Goal: Task Accomplishment & Management: Manage account settings

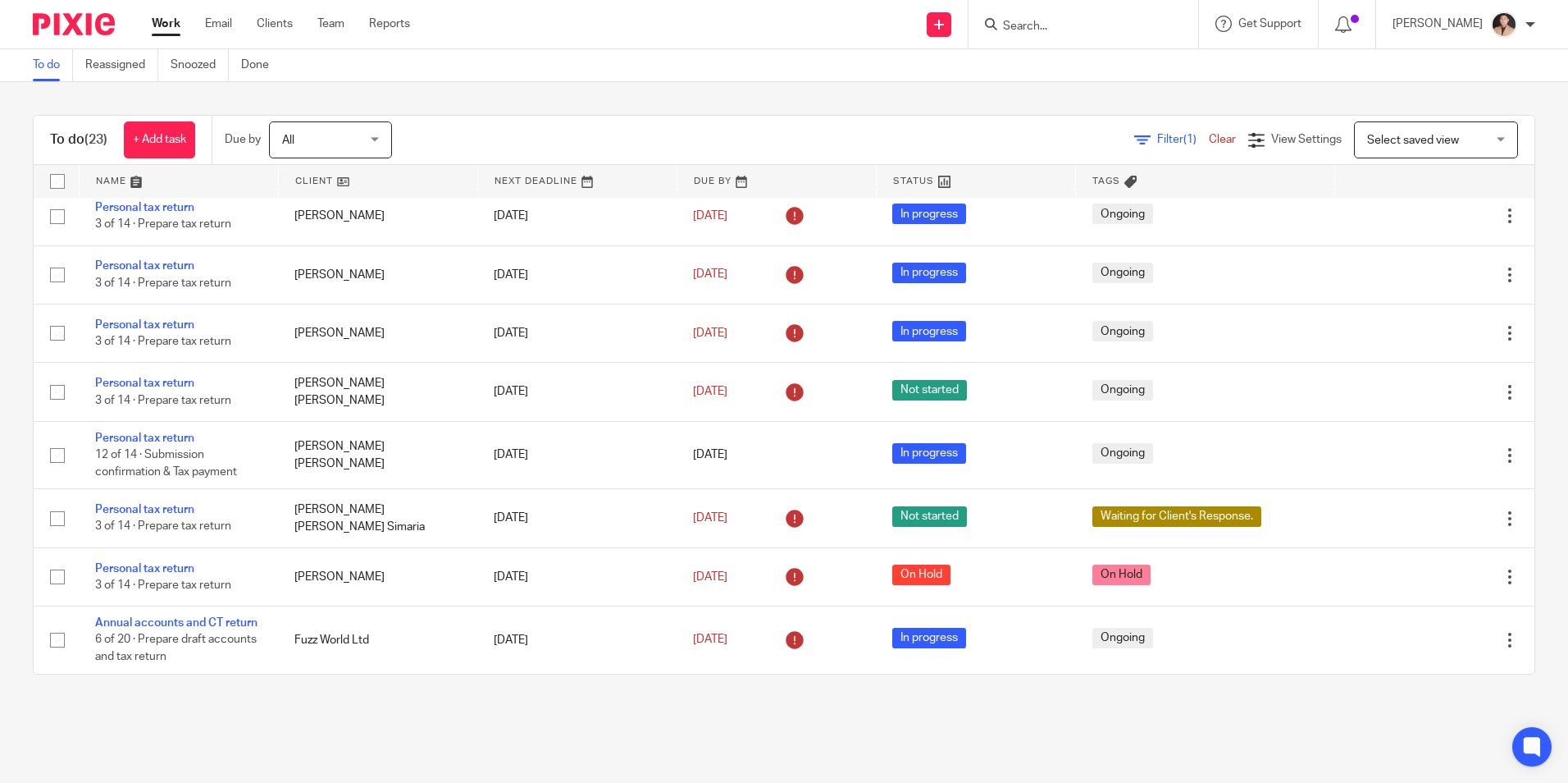
scroll to position [946, 0]
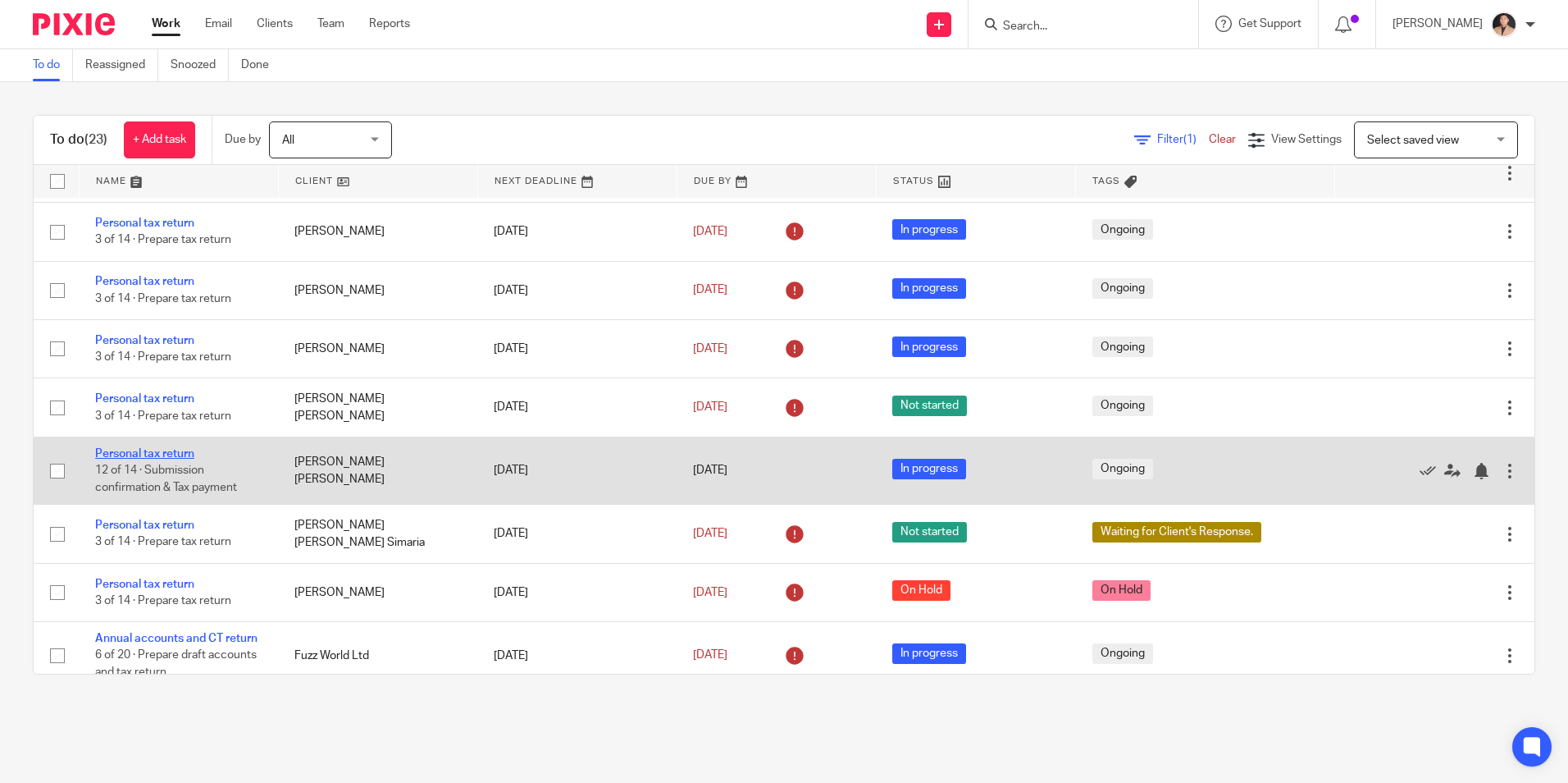
click at [164, 460] on link "Personal tax return" at bounding box center [145, 454] width 99 height 12
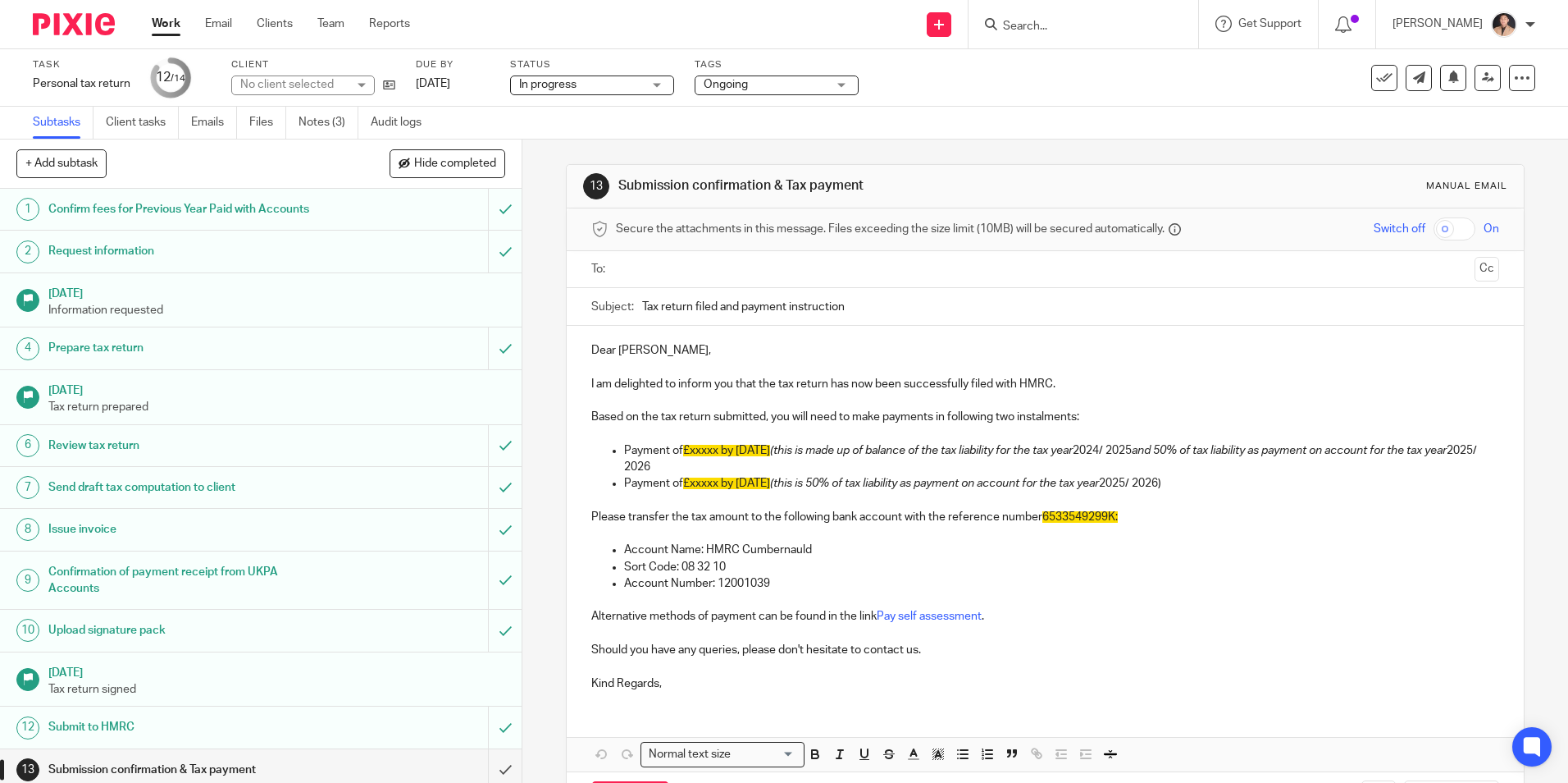
scroll to position [68, 0]
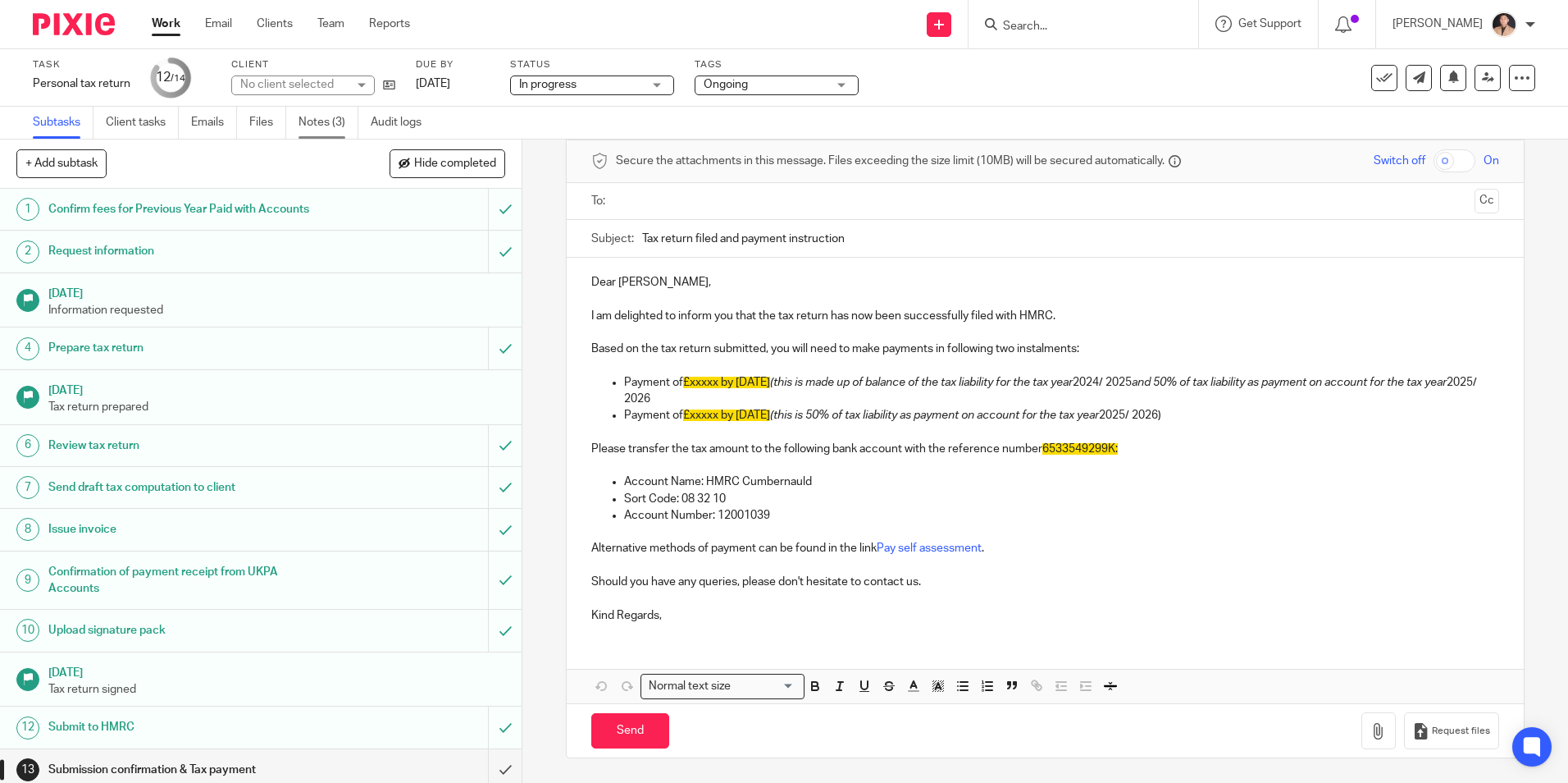
click at [322, 129] on link "Notes (3)" at bounding box center [328, 123] width 59 height 32
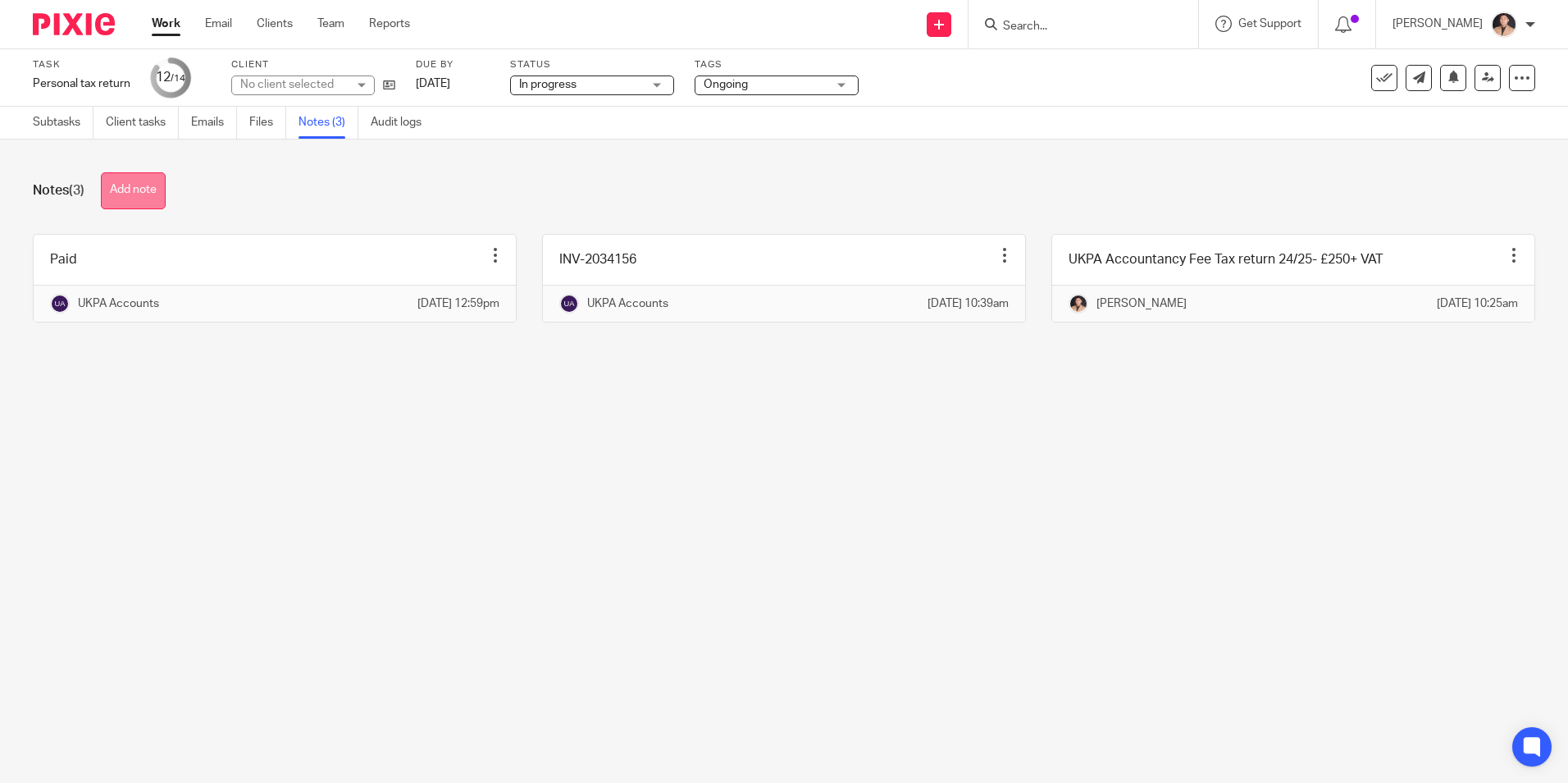
click at [164, 195] on button "Add note" at bounding box center [133, 190] width 64 height 37
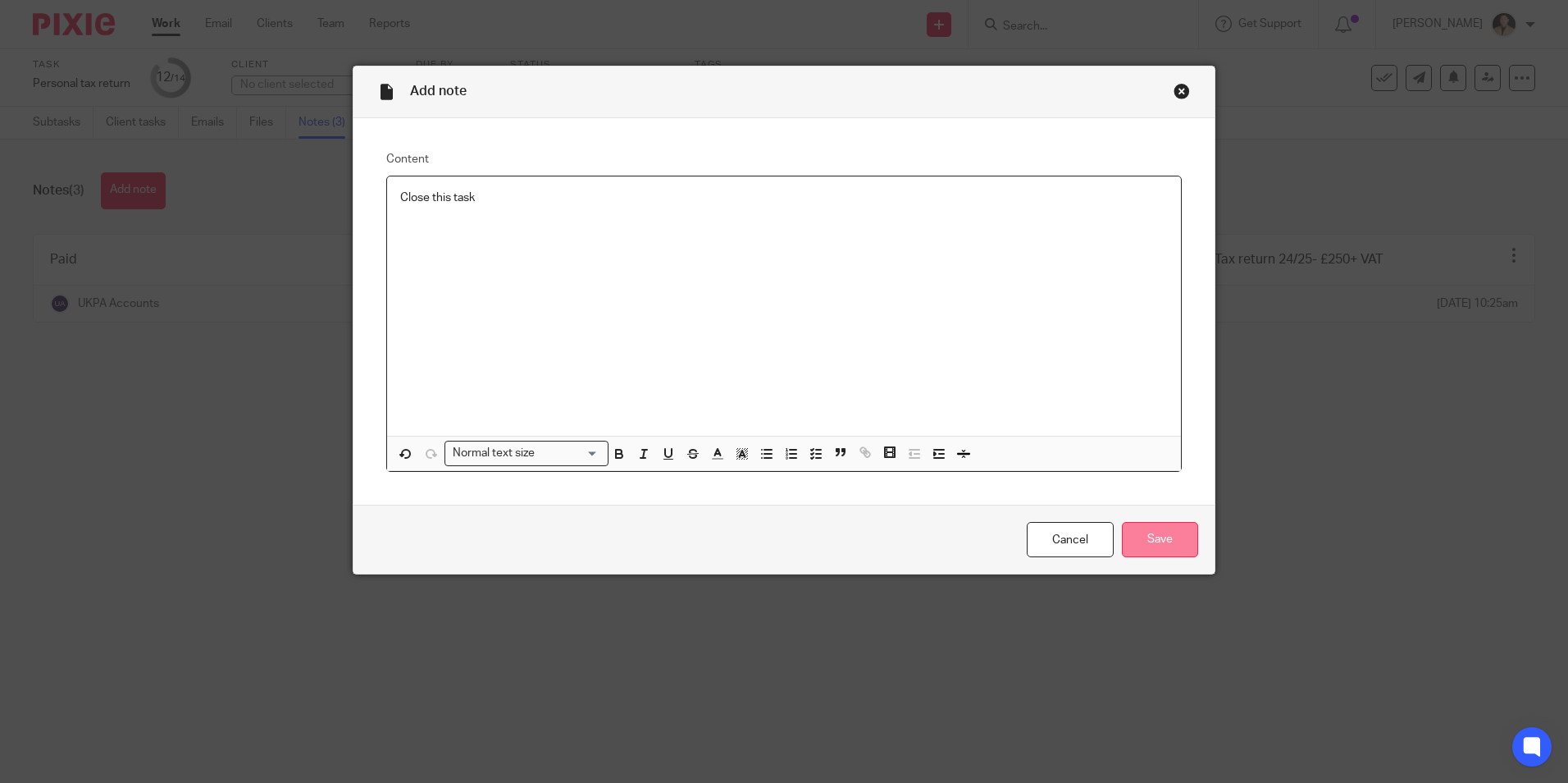
click at [1184, 544] on input "Save" at bounding box center [1160, 540] width 76 height 36
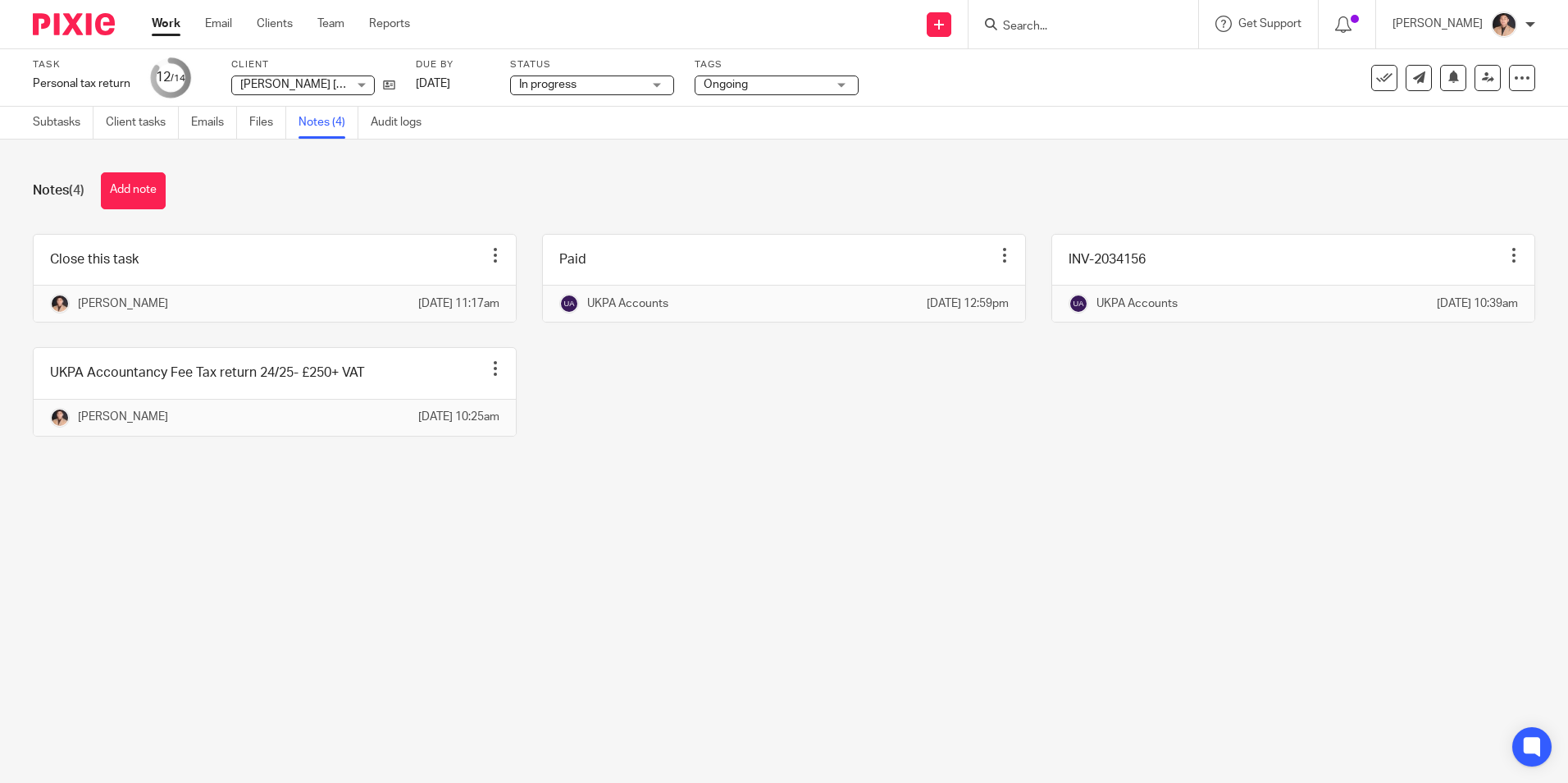
click at [329, 199] on div "Notes (4) Add note" at bounding box center [784, 190] width 1503 height 37
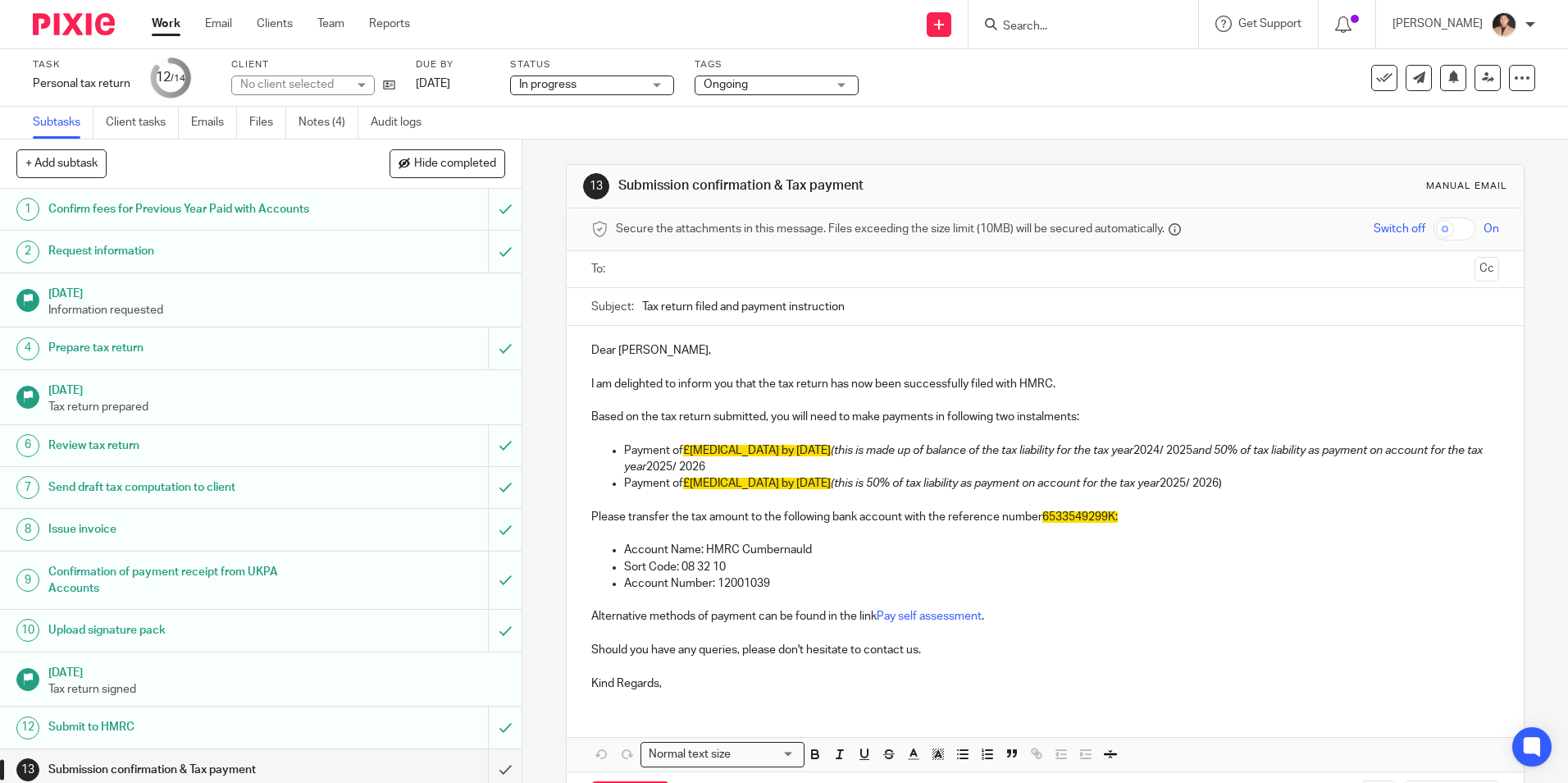
scroll to position [51, 0]
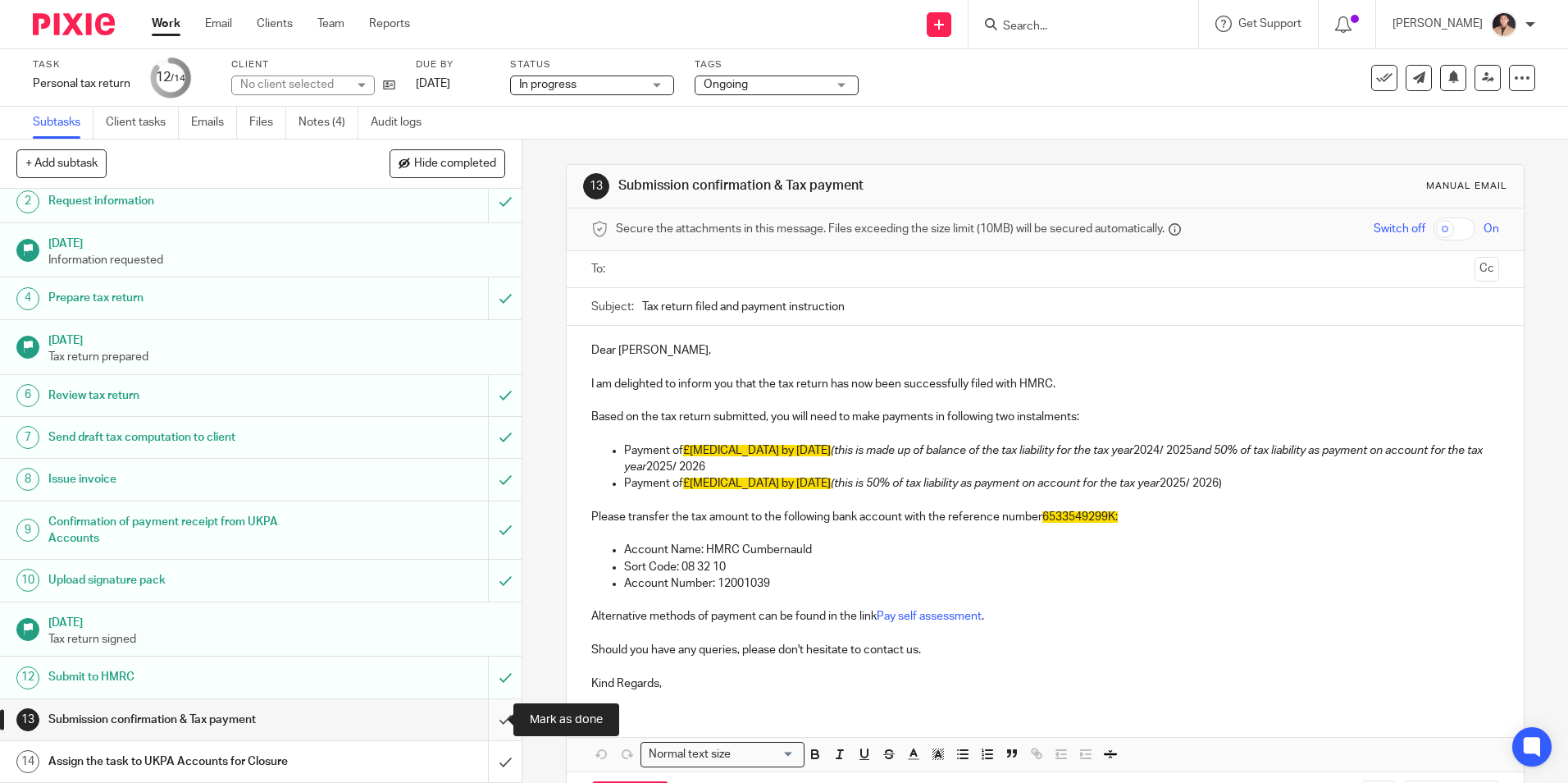
click at [493, 721] on input "submit" at bounding box center [261, 720] width 522 height 41
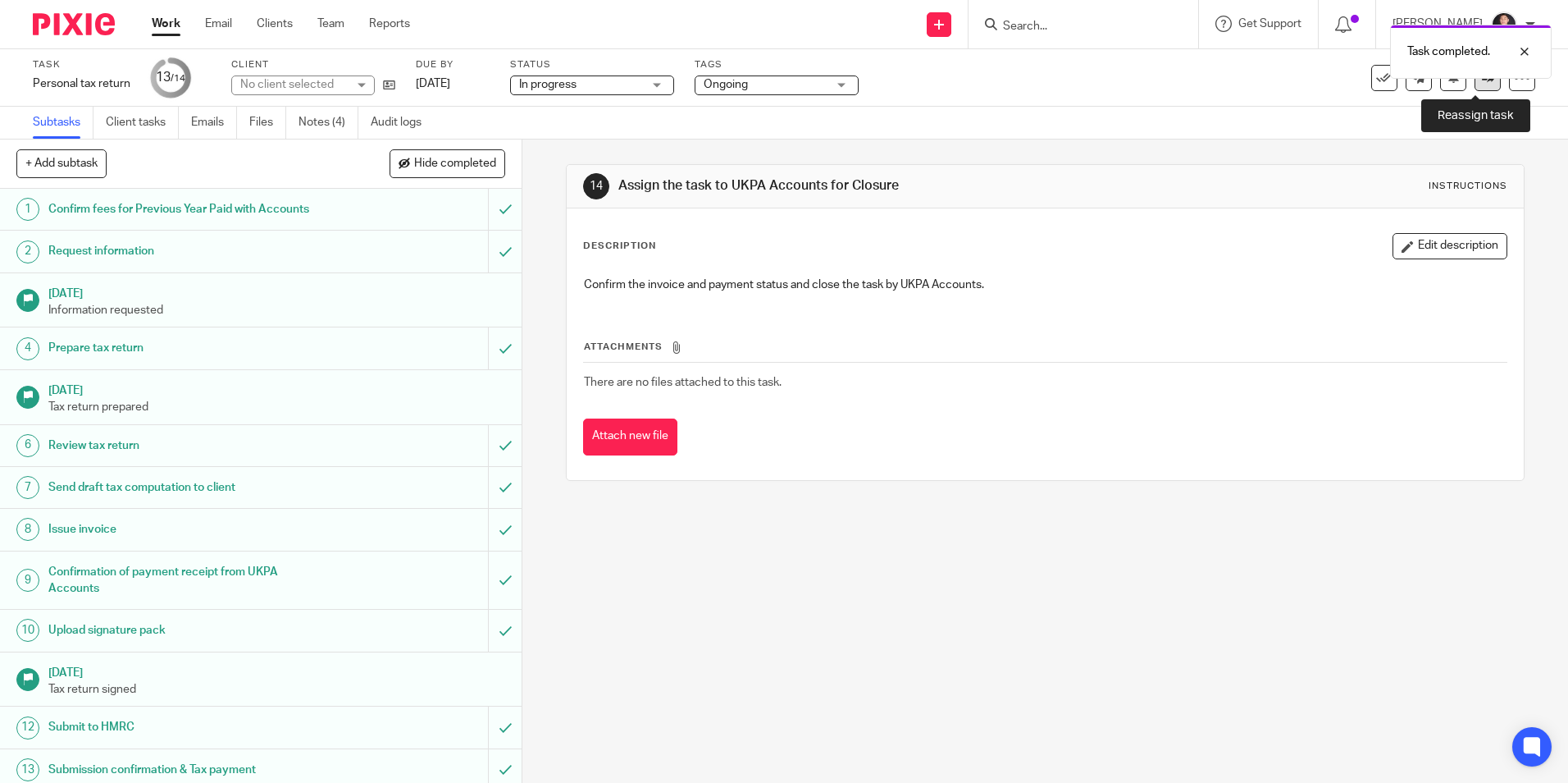
click at [1477, 88] on link at bounding box center [1488, 77] width 26 height 26
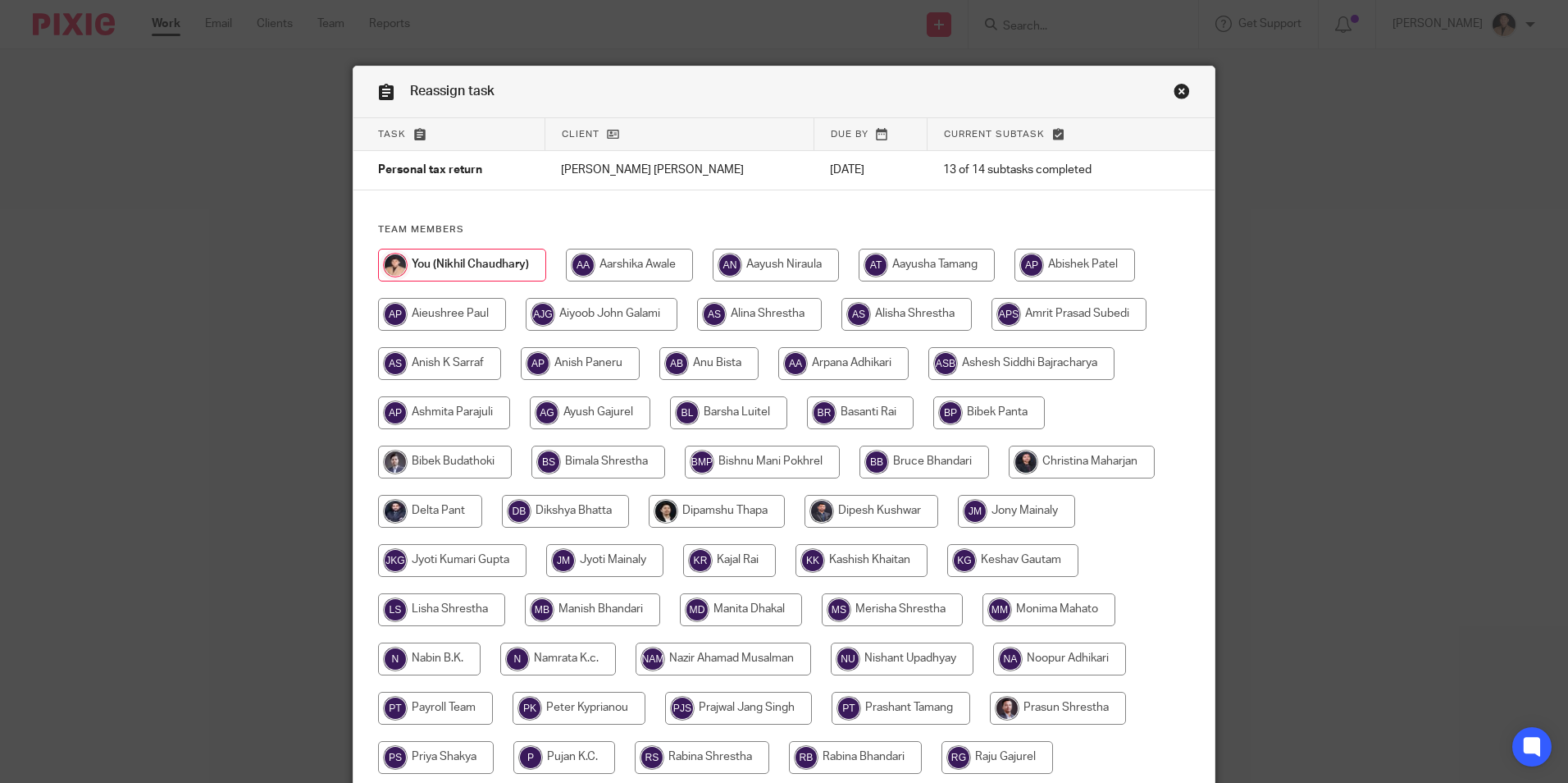
scroll to position [328, 0]
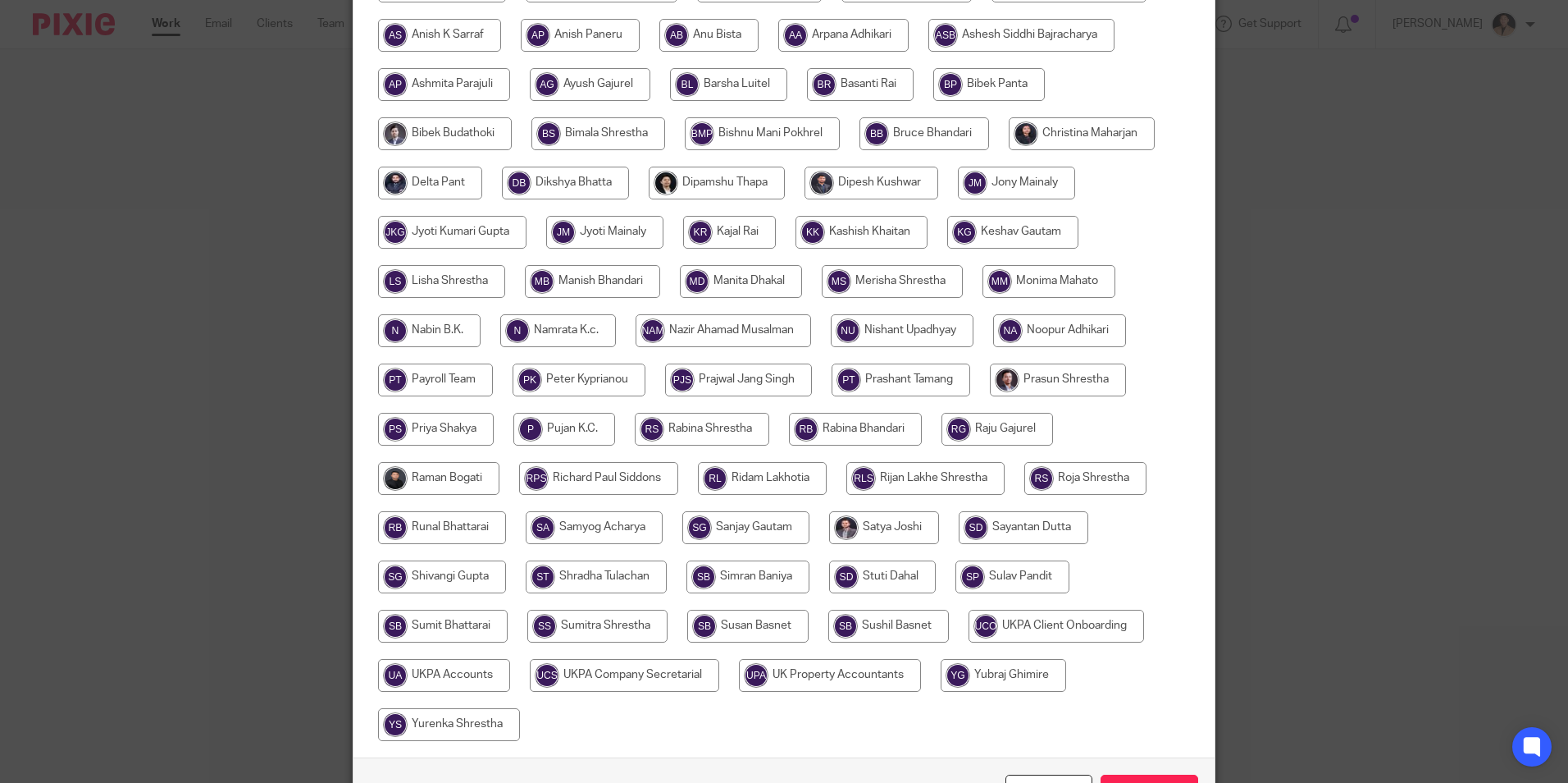
drag, startPoint x: 442, startPoint y: 680, endPoint x: 486, endPoint y: 676, distance: 44.2
click at [442, 680] on input "radio" at bounding box center [444, 675] width 132 height 33
radio input "true"
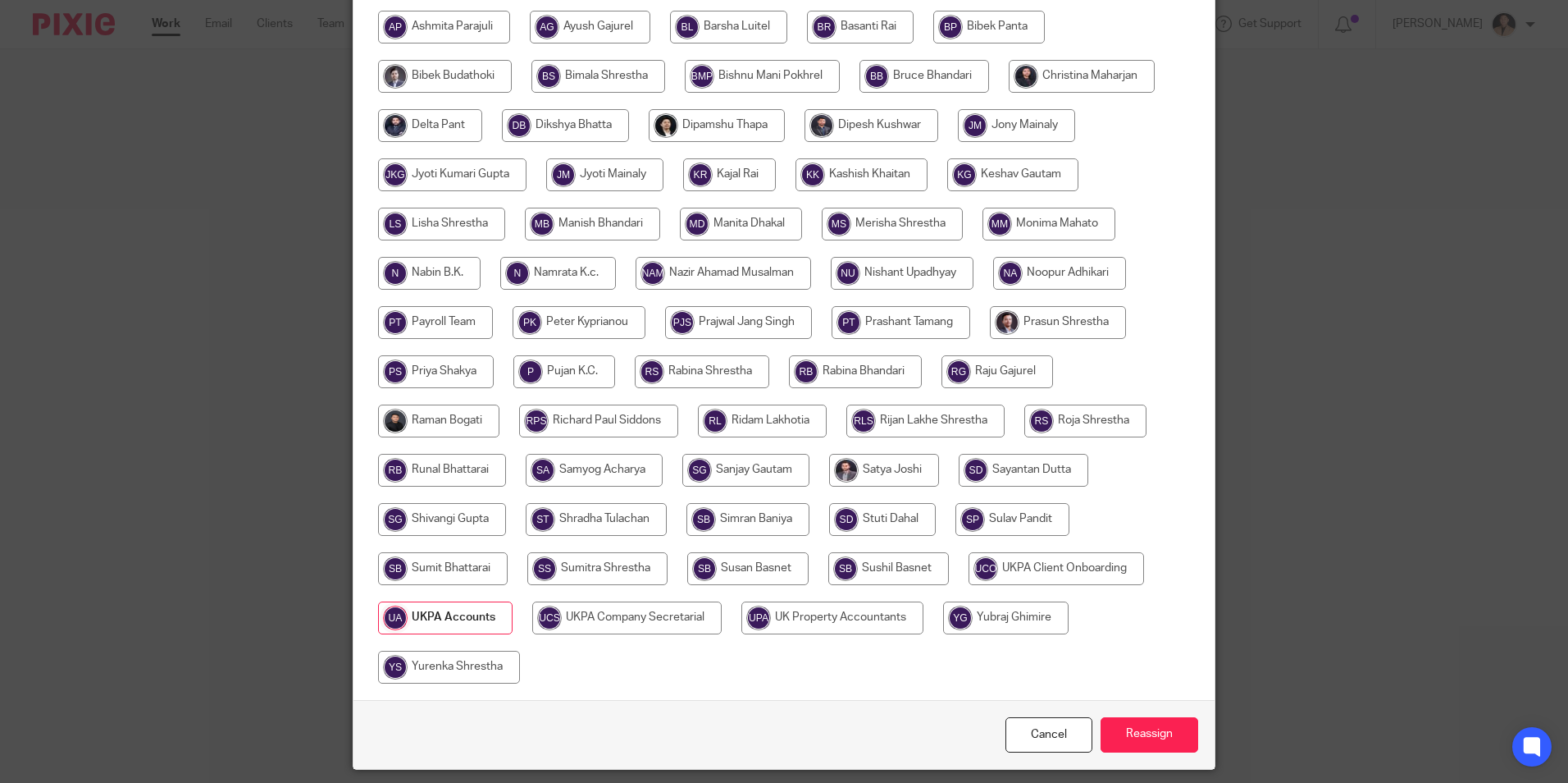
scroll to position [438, 0]
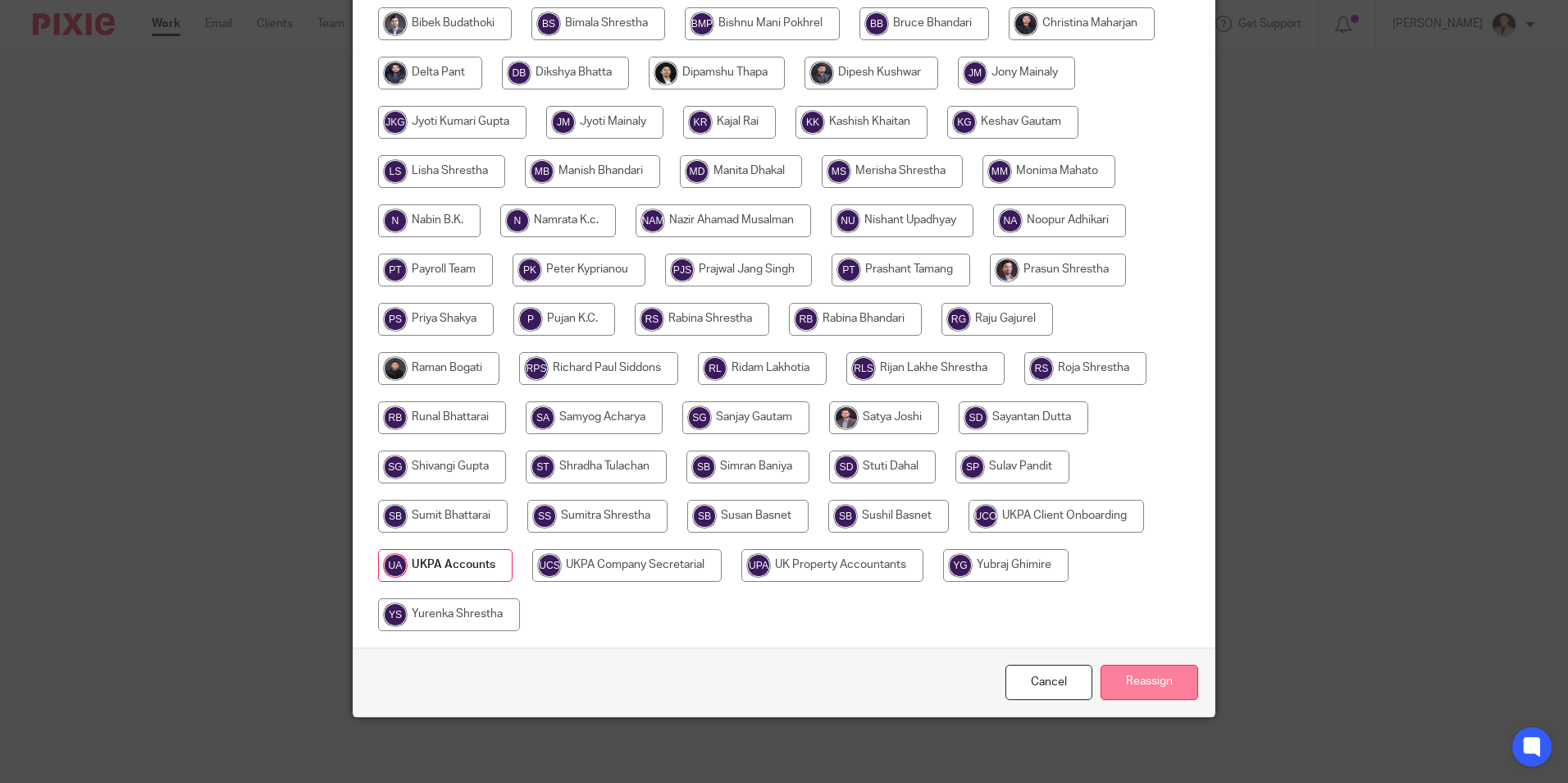
click at [1150, 679] on input "Reassign" at bounding box center [1149, 683] width 98 height 36
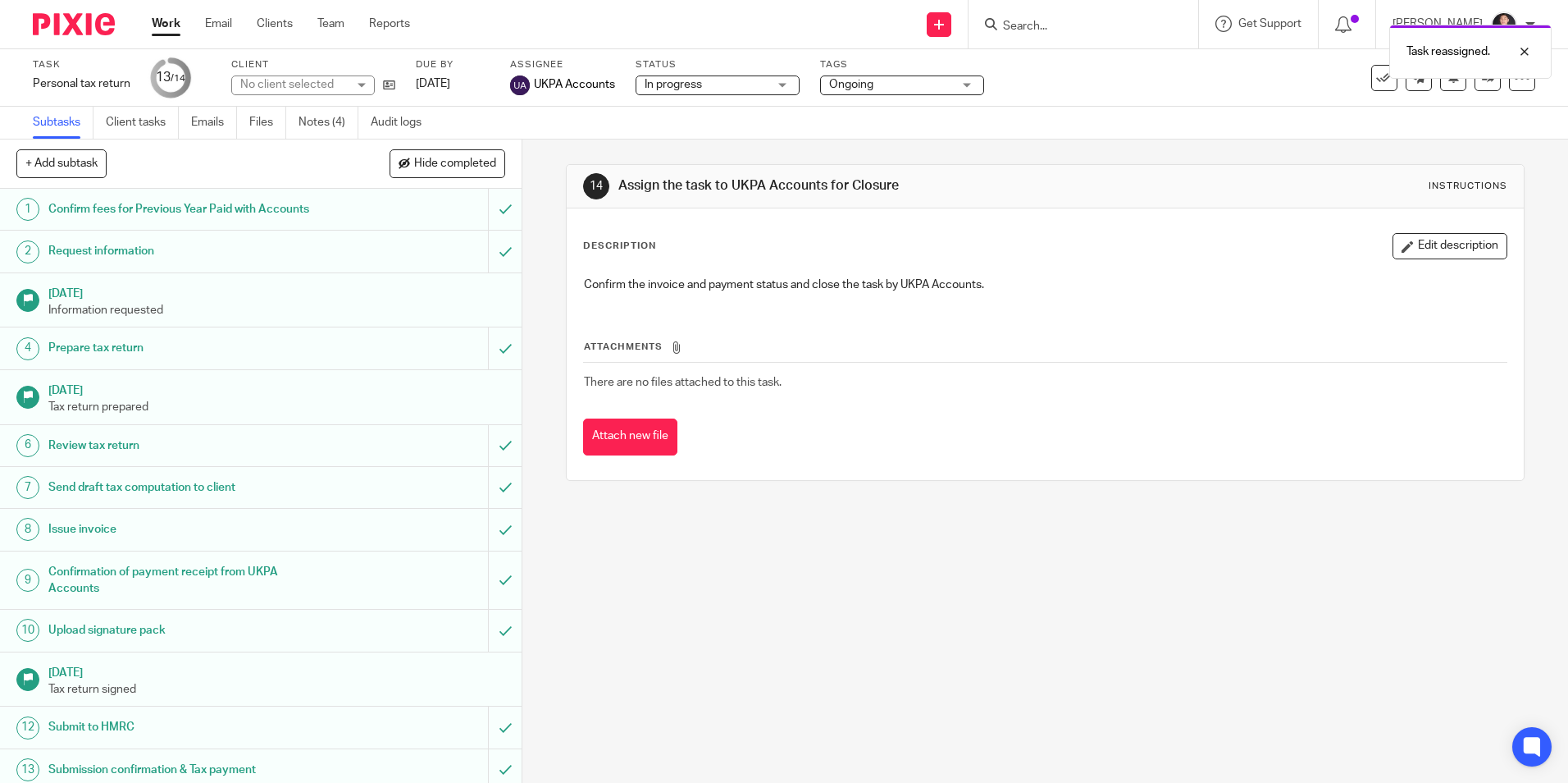
drag, startPoint x: 179, startPoint y: 24, endPoint x: 215, endPoint y: 38, distance: 38.6
click at [179, 24] on link "Work" at bounding box center [165, 24] width 29 height 17
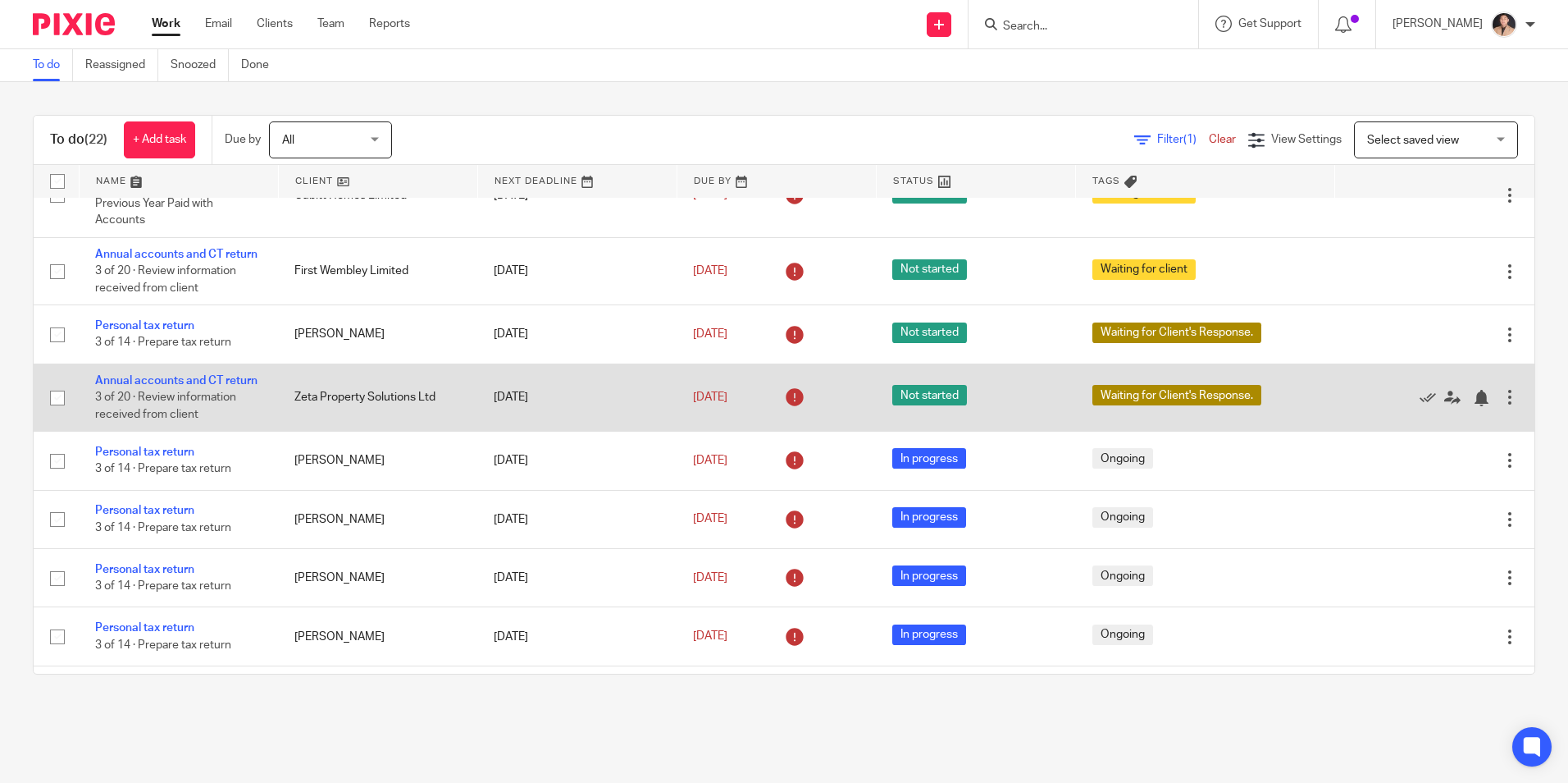
scroll to position [221, 0]
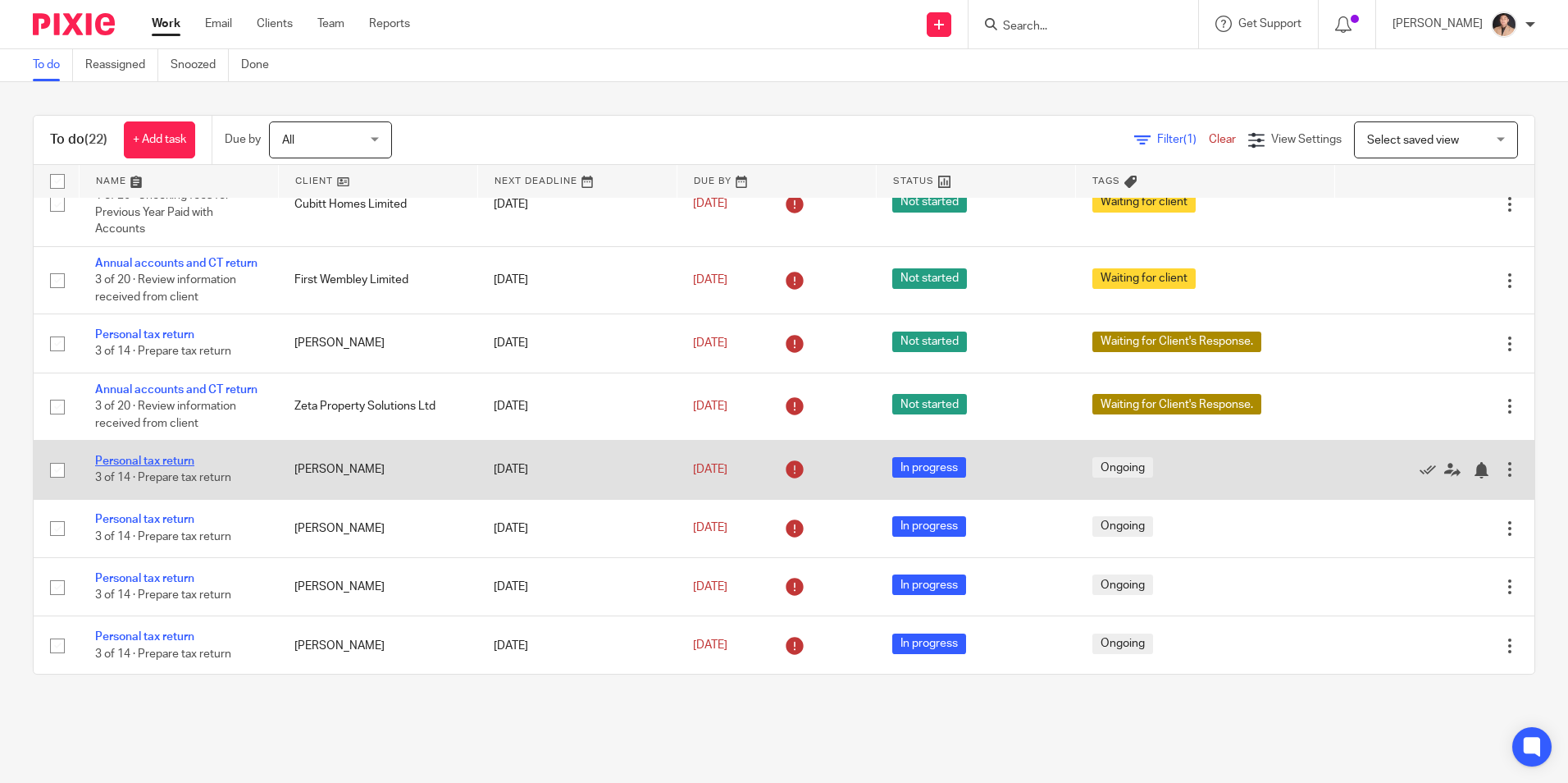
drag, startPoint x: 122, startPoint y: 505, endPoint x: 134, endPoint y: 505, distance: 12.0
click at [122, 467] on link "Personal tax return" at bounding box center [145, 462] width 99 height 12
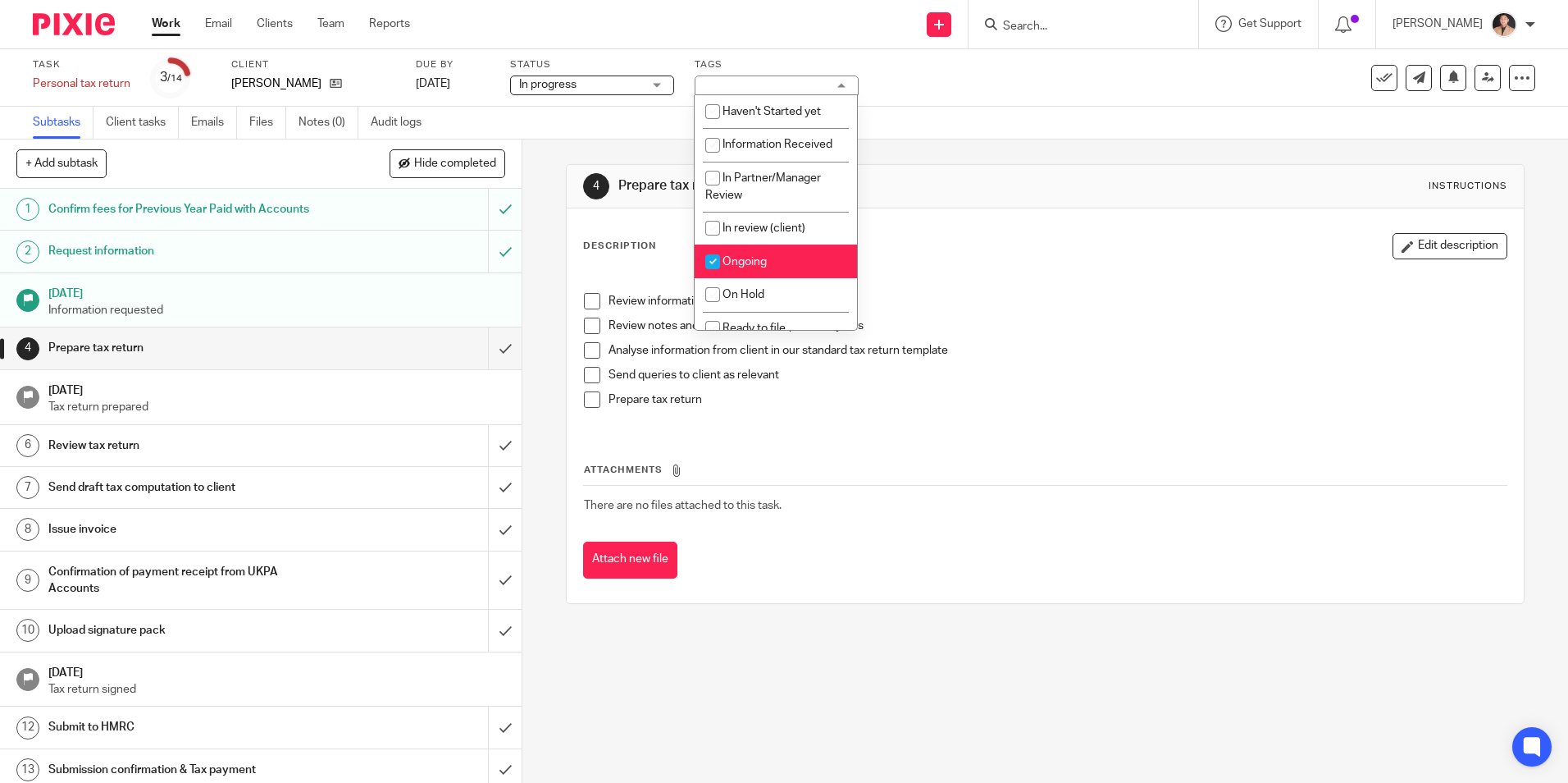
click at [763, 256] on span "Ongoing" at bounding box center [745, 262] width 45 height 12
checkbox input "false"
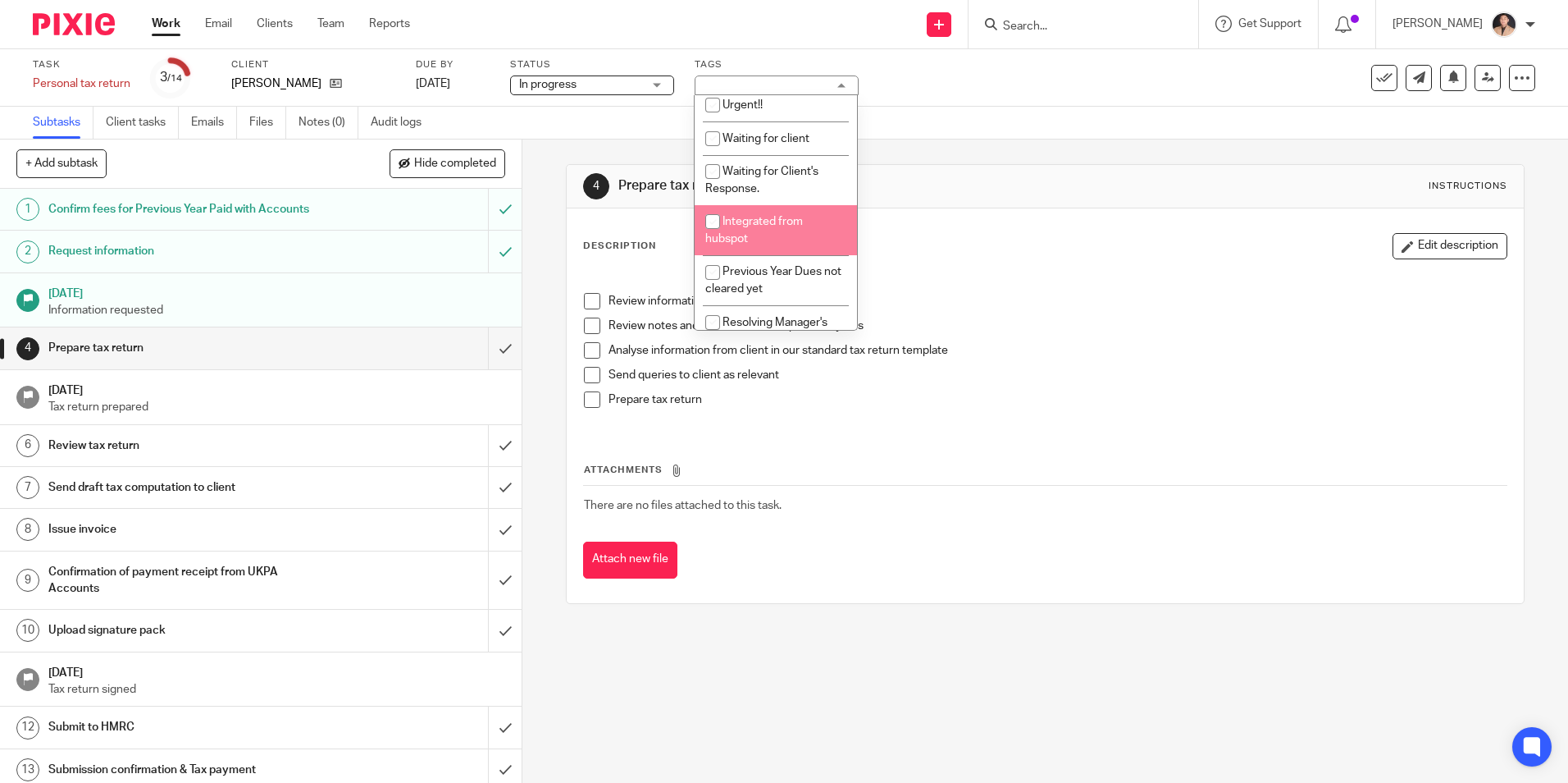
scroll to position [328, 0]
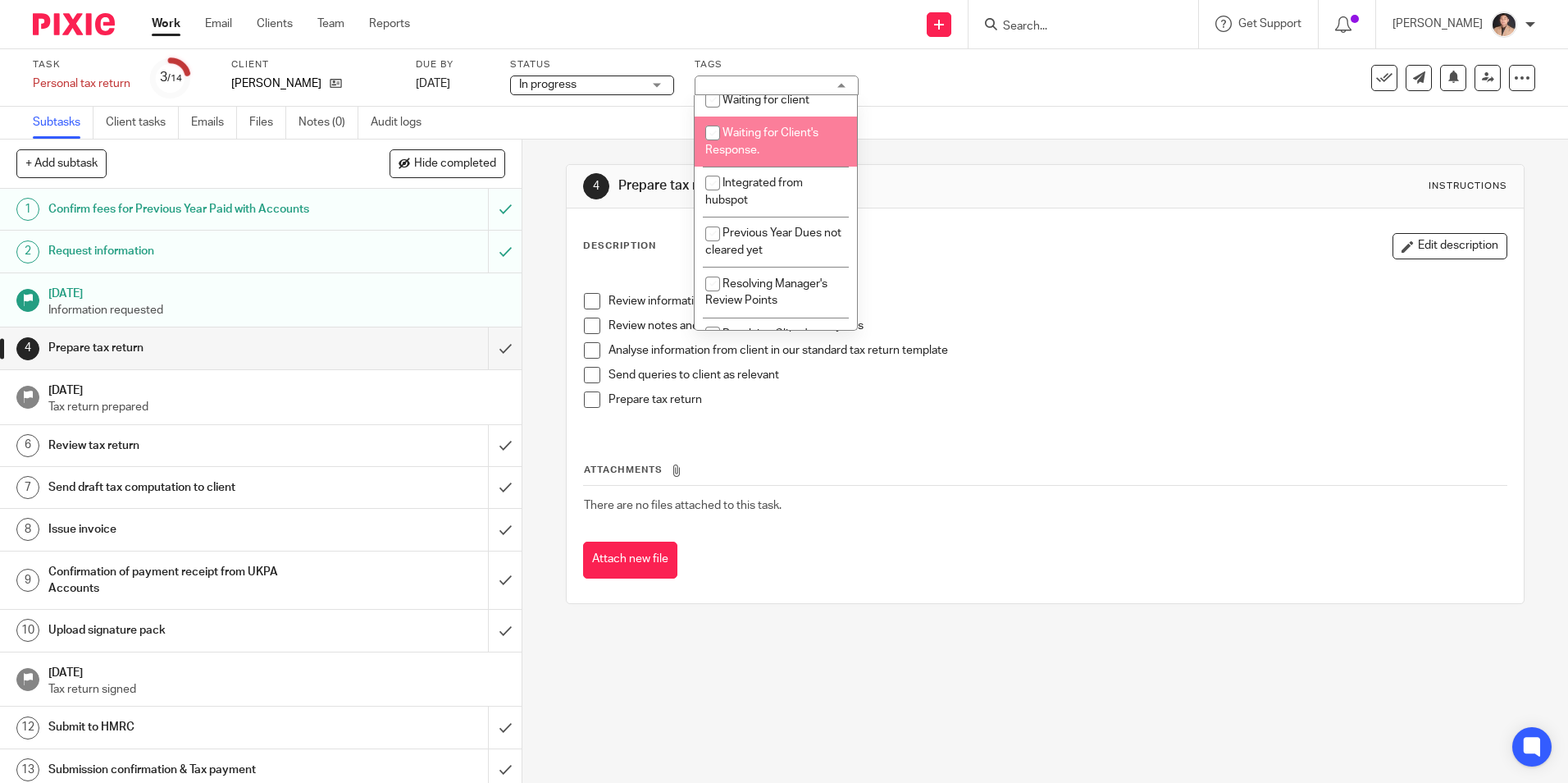
click at [755, 140] on li "Waiting for Client's Response." at bounding box center [776, 142] width 162 height 51
checkbox input "true"
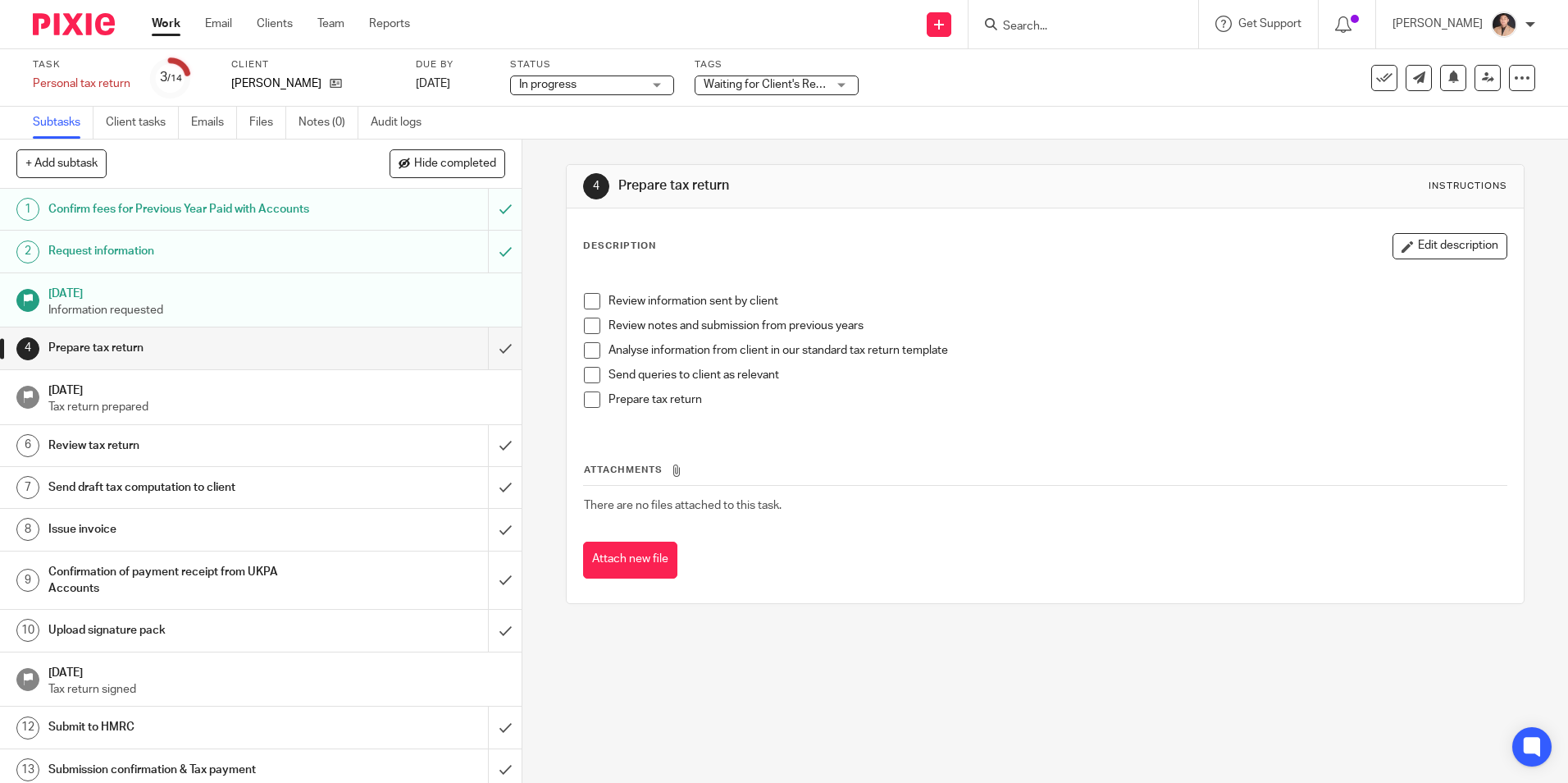
click at [1061, 78] on div "Task Personal tax return Save Personal tax return 3 /14 Client Arezoo Ghannadza…" at bounding box center [659, 78] width 1253 height 40
click at [172, 18] on link "Work" at bounding box center [165, 24] width 29 height 17
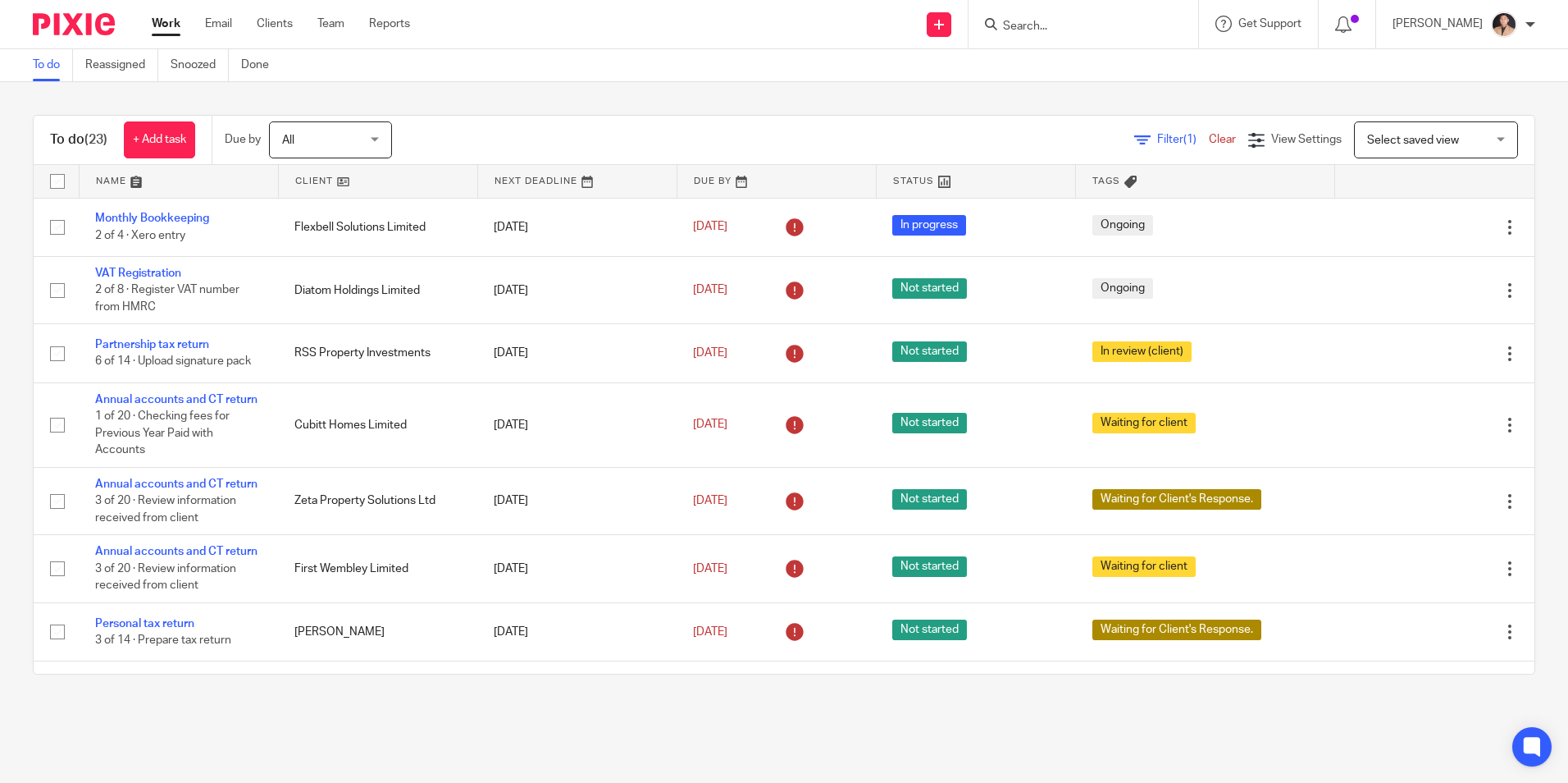
click at [154, 27] on link "Work" at bounding box center [165, 24] width 29 height 17
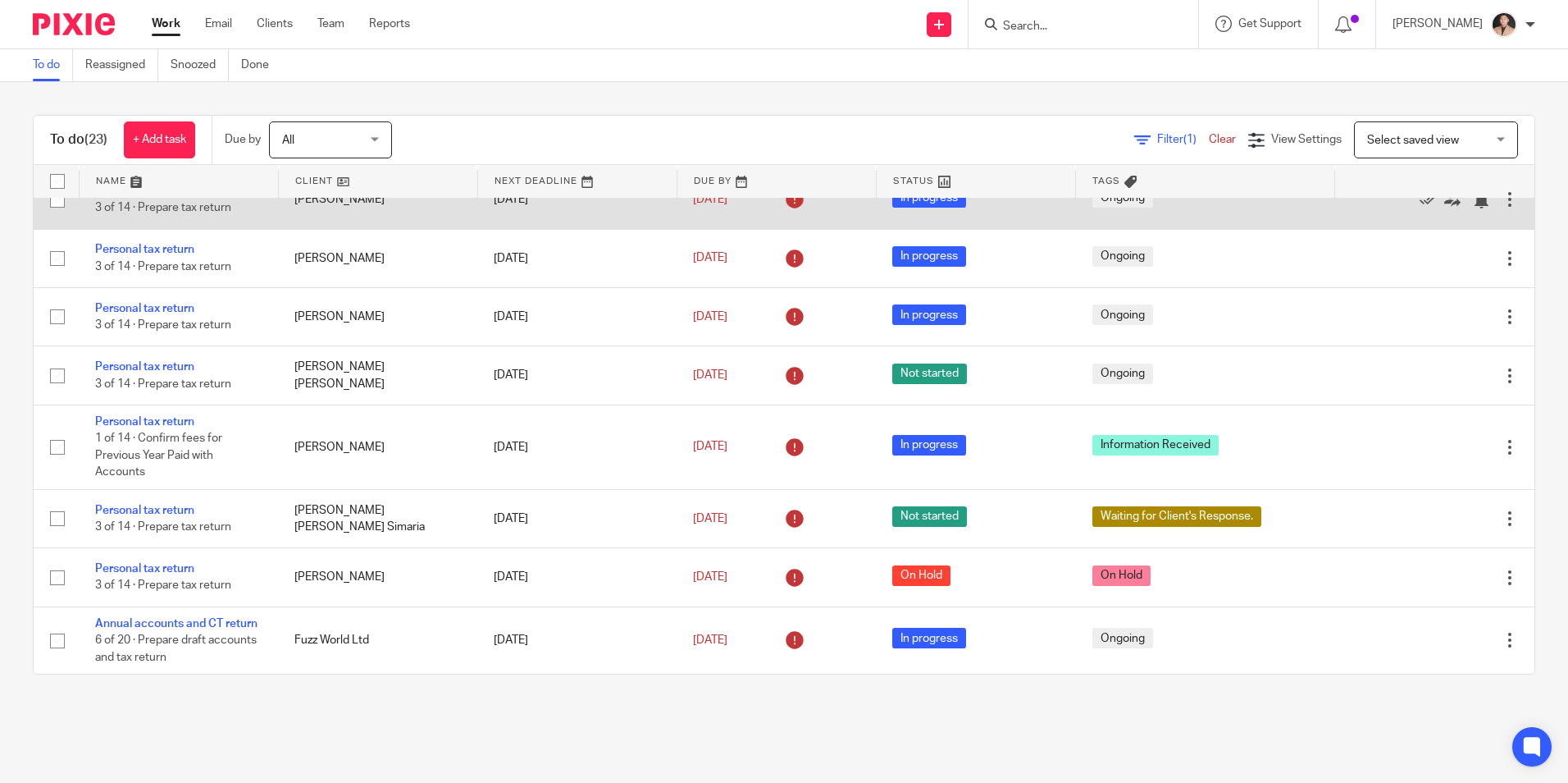
scroll to position [1044, 0]
